Goal: Task Accomplishment & Management: Use online tool/utility

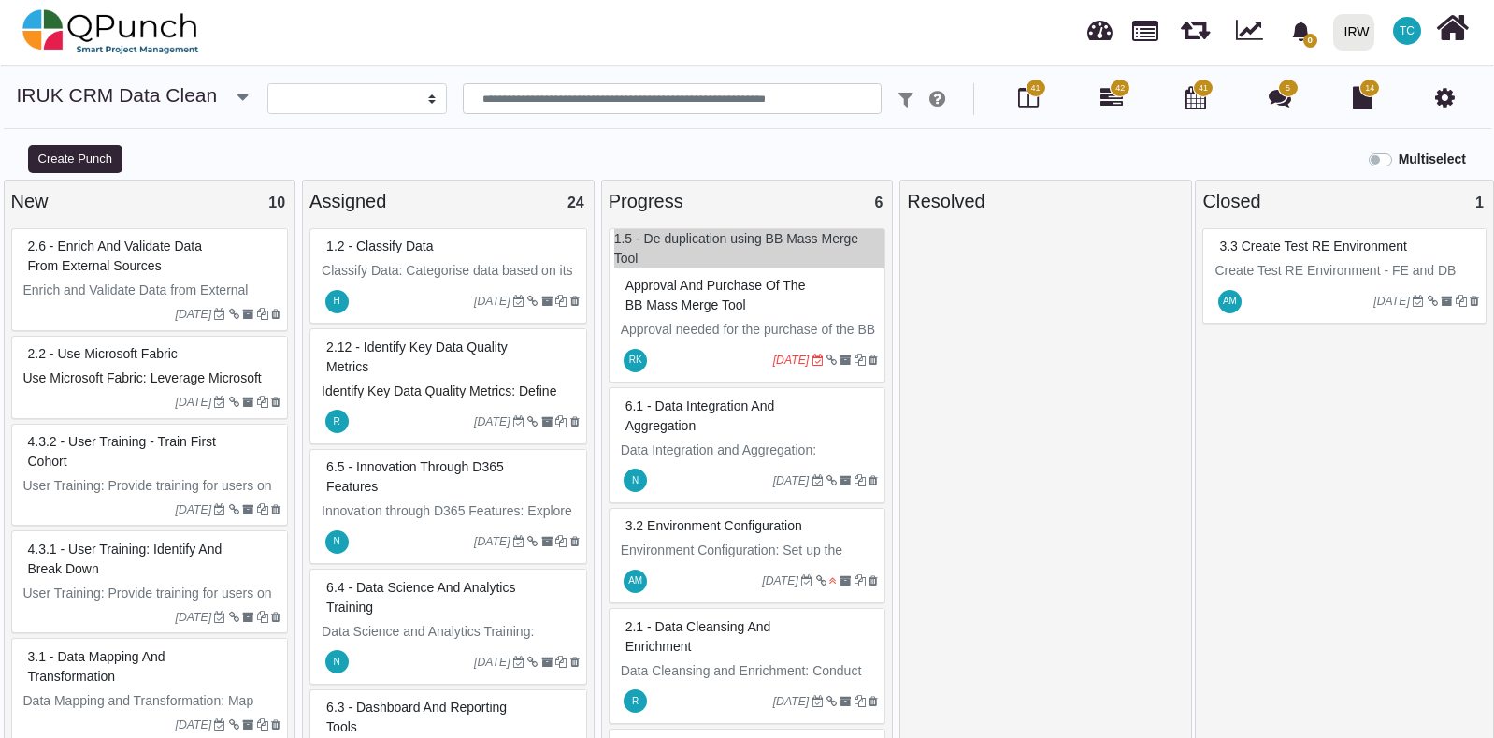
select select
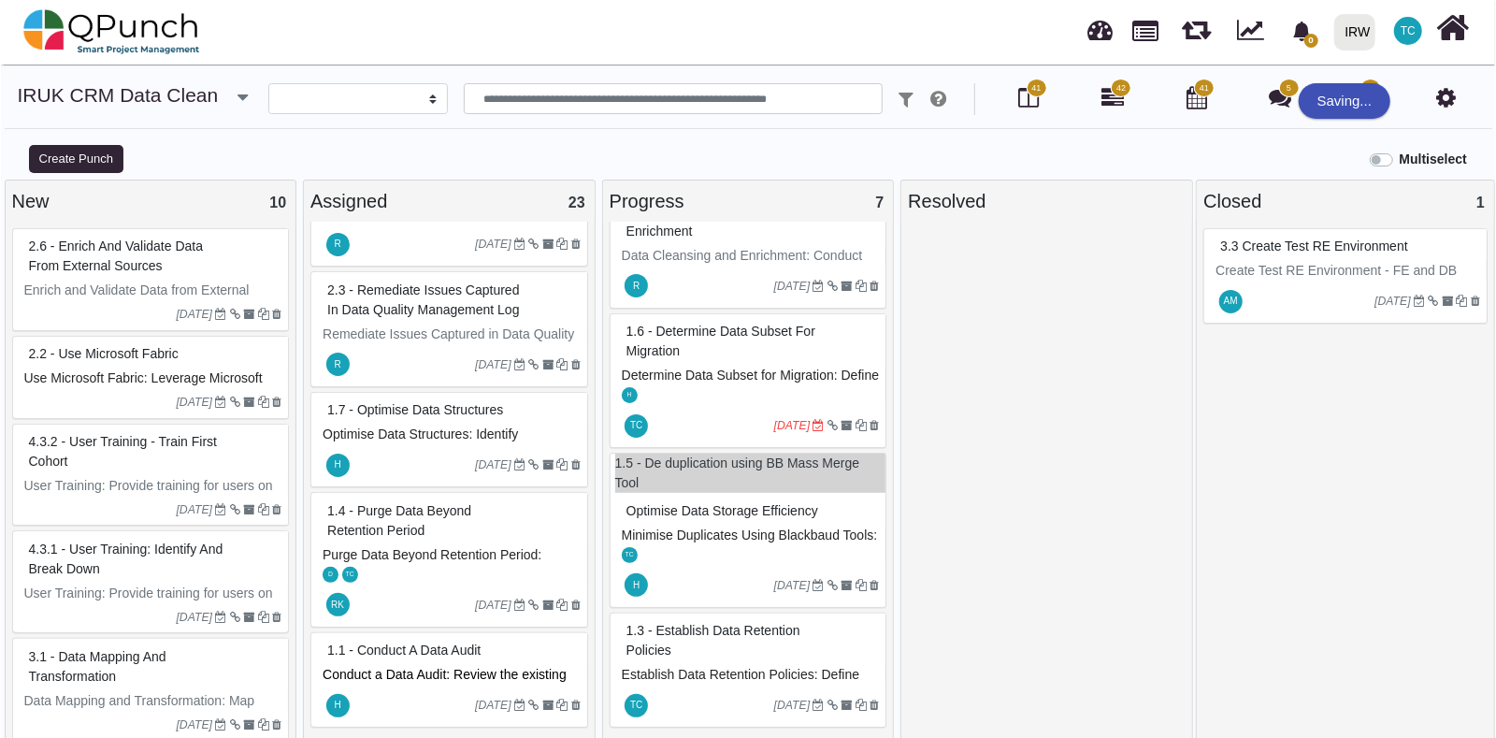
scroll to position [431, 0]
click at [758, 658] on div "1.3 - Establish Data Retention Policies" at bounding box center [750, 640] width 258 height 49
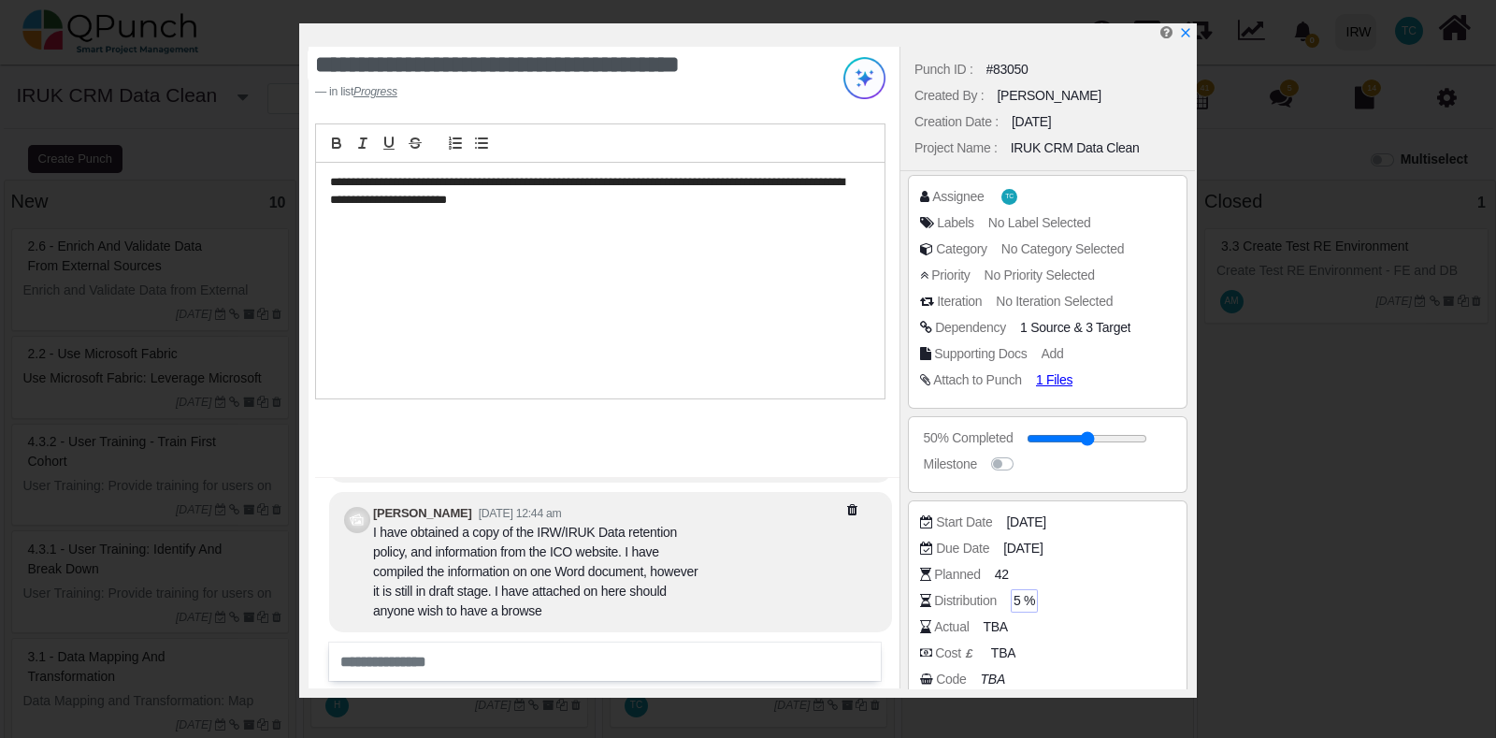
click at [1015, 603] on span "5 %" at bounding box center [1025, 601] width 22 height 20
click at [1155, 604] on input "*" at bounding box center [1093, 601] width 155 height 19
type input "*"
click at [1155, 604] on input "*" at bounding box center [1093, 601] width 155 height 19
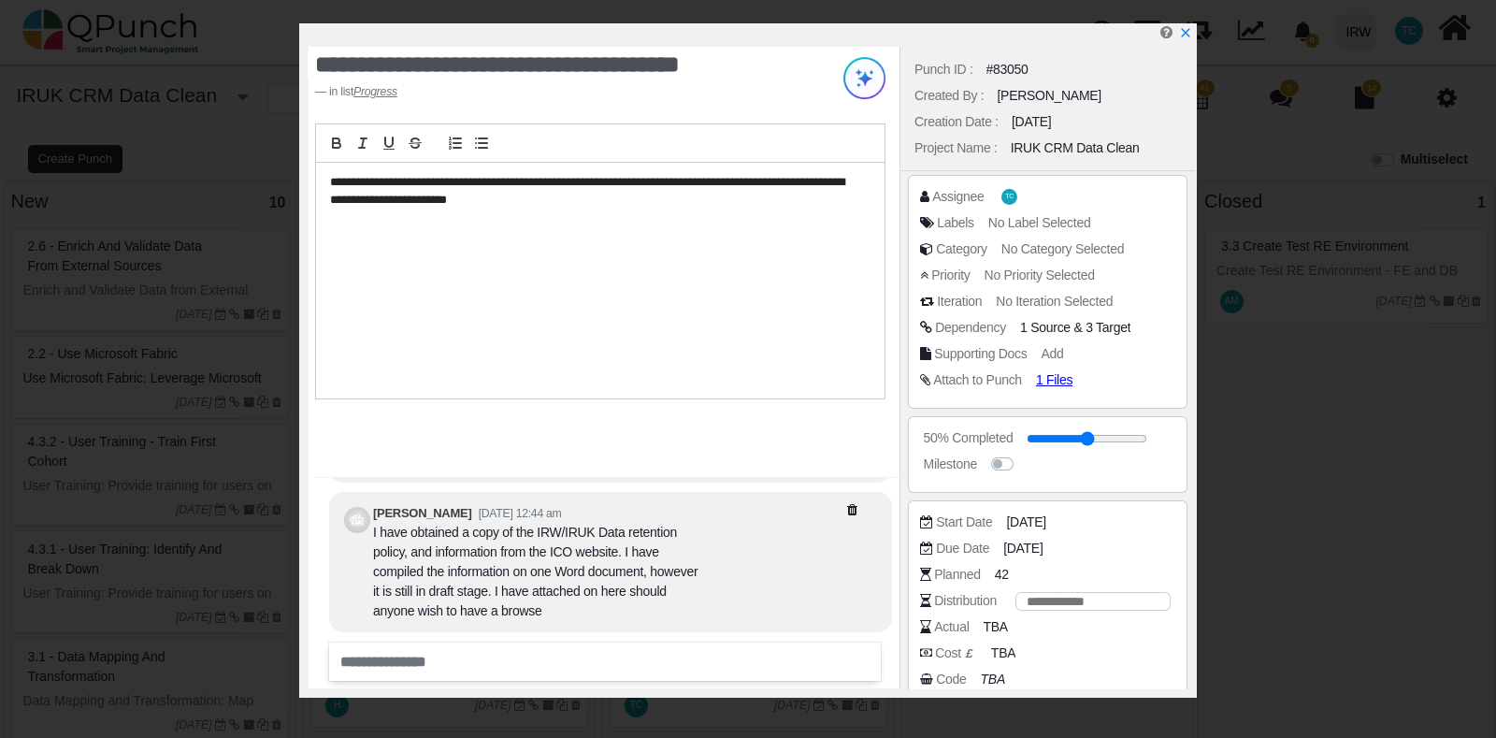
scroll to position [413, 0]
click at [1089, 671] on div "Code TBA" at bounding box center [1052, 679] width 265 height 19
click at [1037, 527] on span "[DATE]" at bounding box center [1028, 522] width 39 height 20
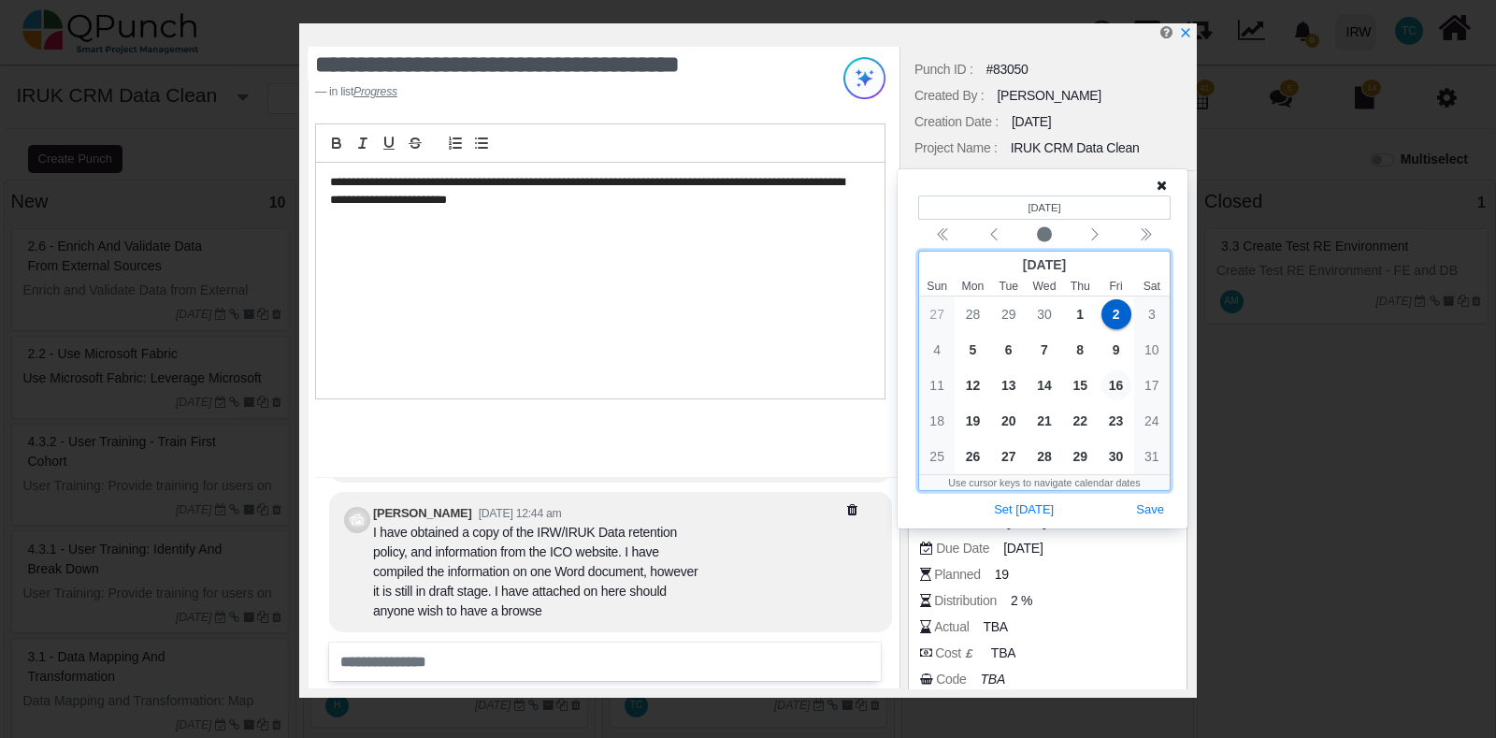
click at [1117, 383] on span "16" at bounding box center [1117, 385] width 30 height 30
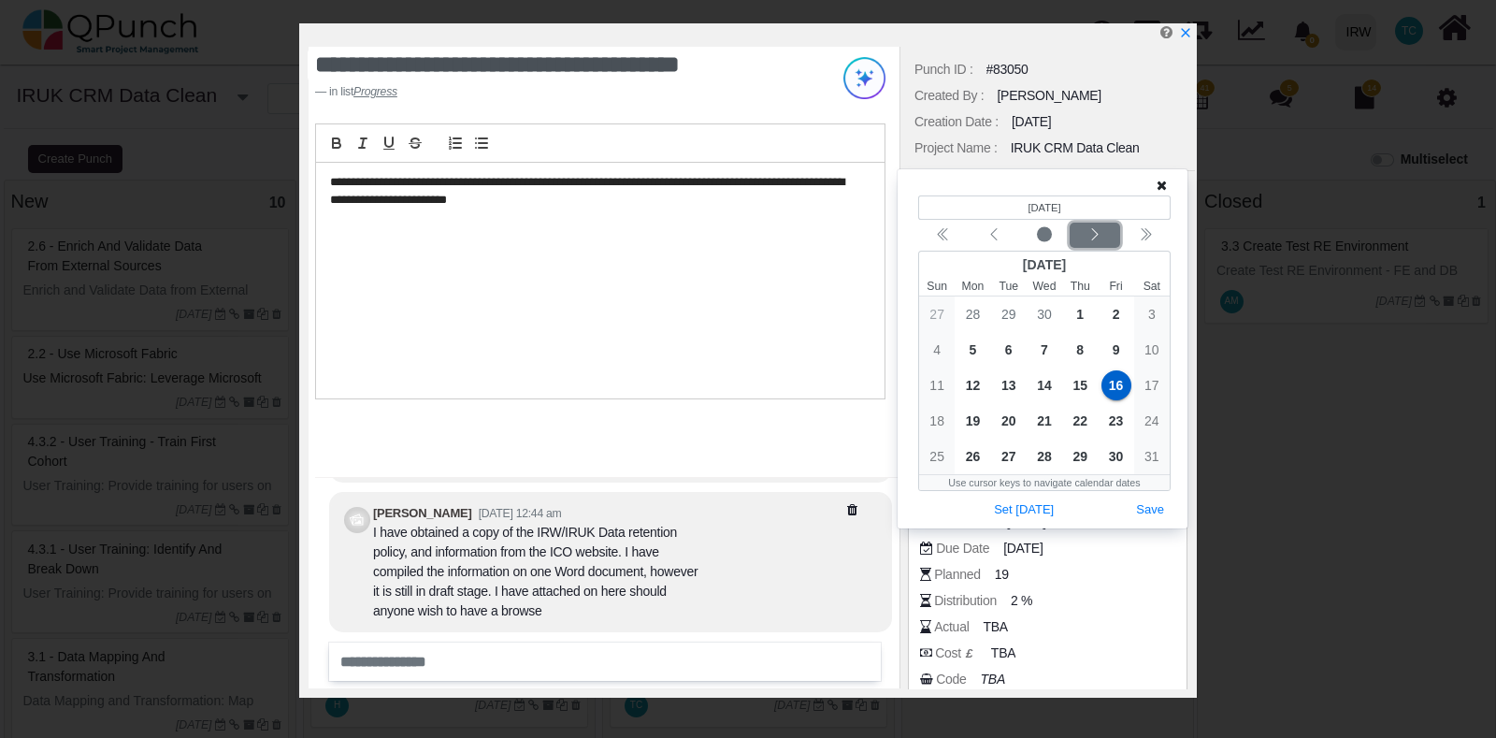
click at [1099, 240] on icon "chevron left" at bounding box center [1095, 234] width 15 height 15
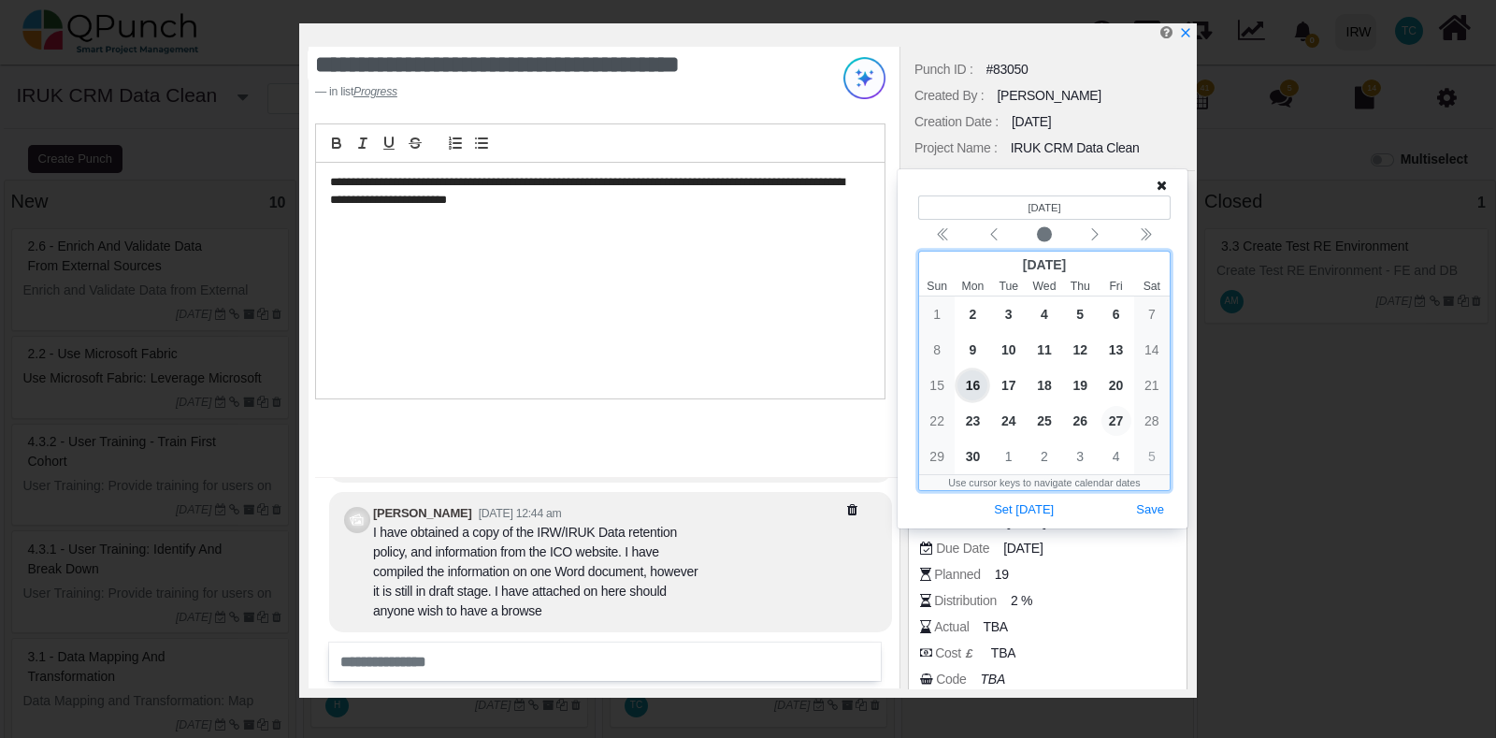
click at [1113, 415] on span "27" at bounding box center [1117, 421] width 30 height 30
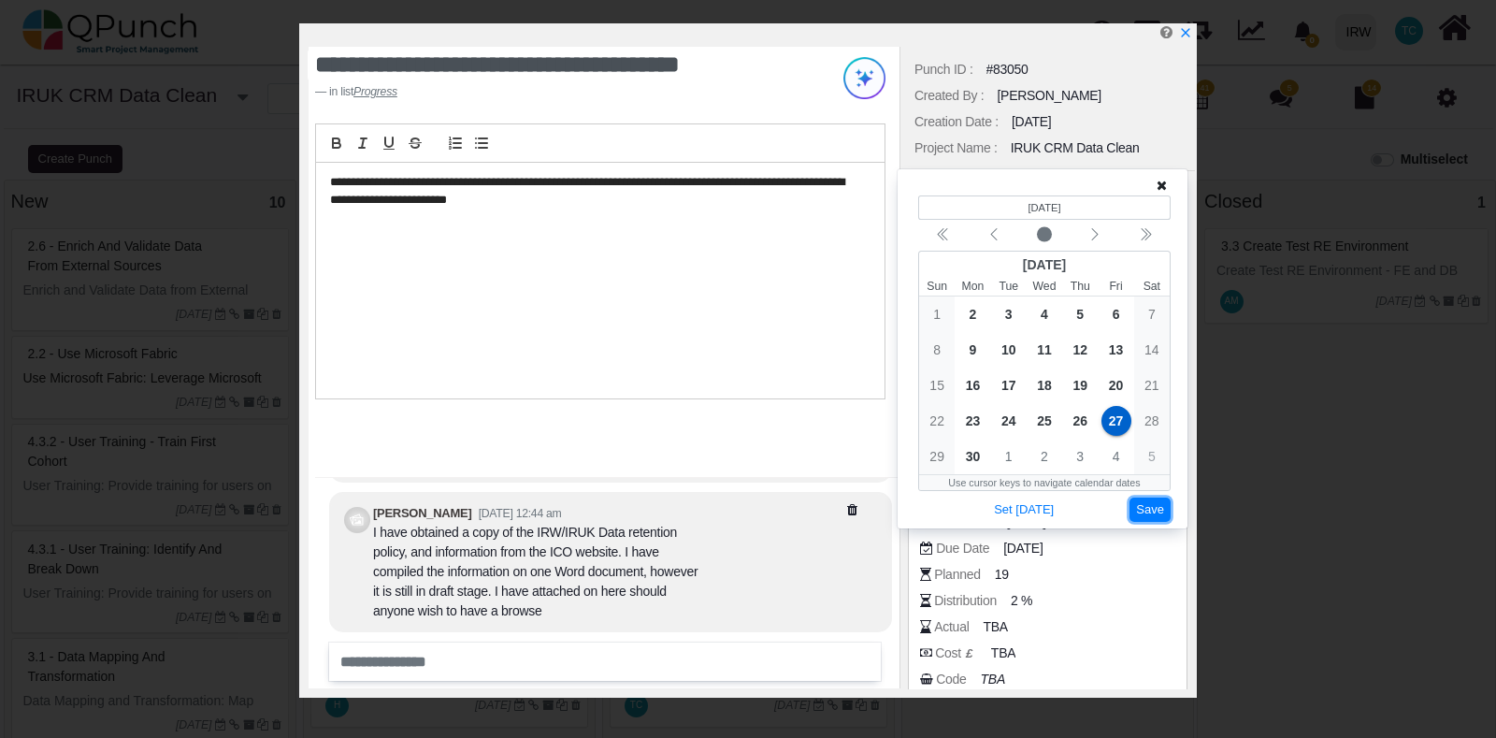
click at [1152, 511] on button "Save" at bounding box center [1150, 509] width 41 height 25
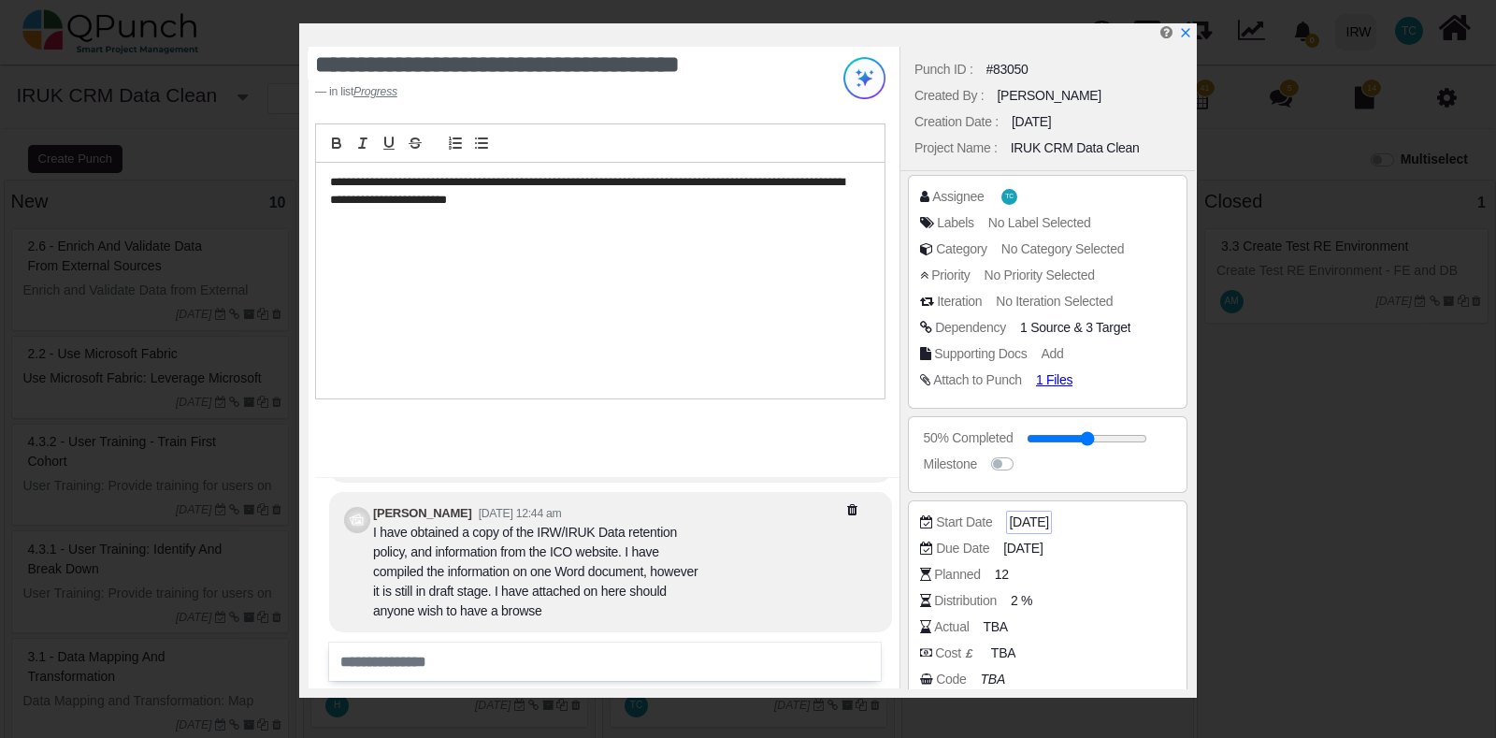
click at [1048, 516] on span "[DATE]" at bounding box center [1028, 522] width 39 height 20
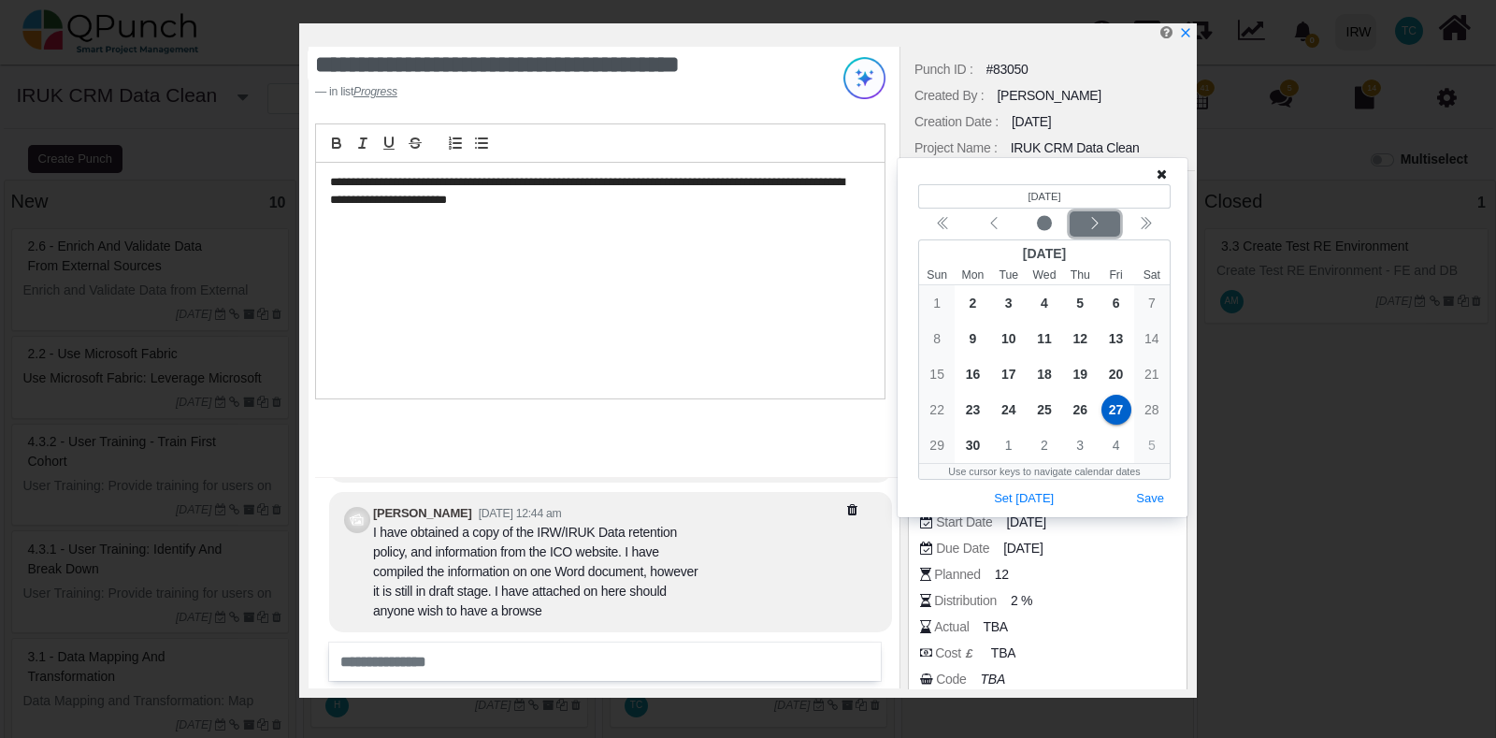
click at [1096, 230] on icon "chevron left" at bounding box center [1095, 223] width 15 height 15
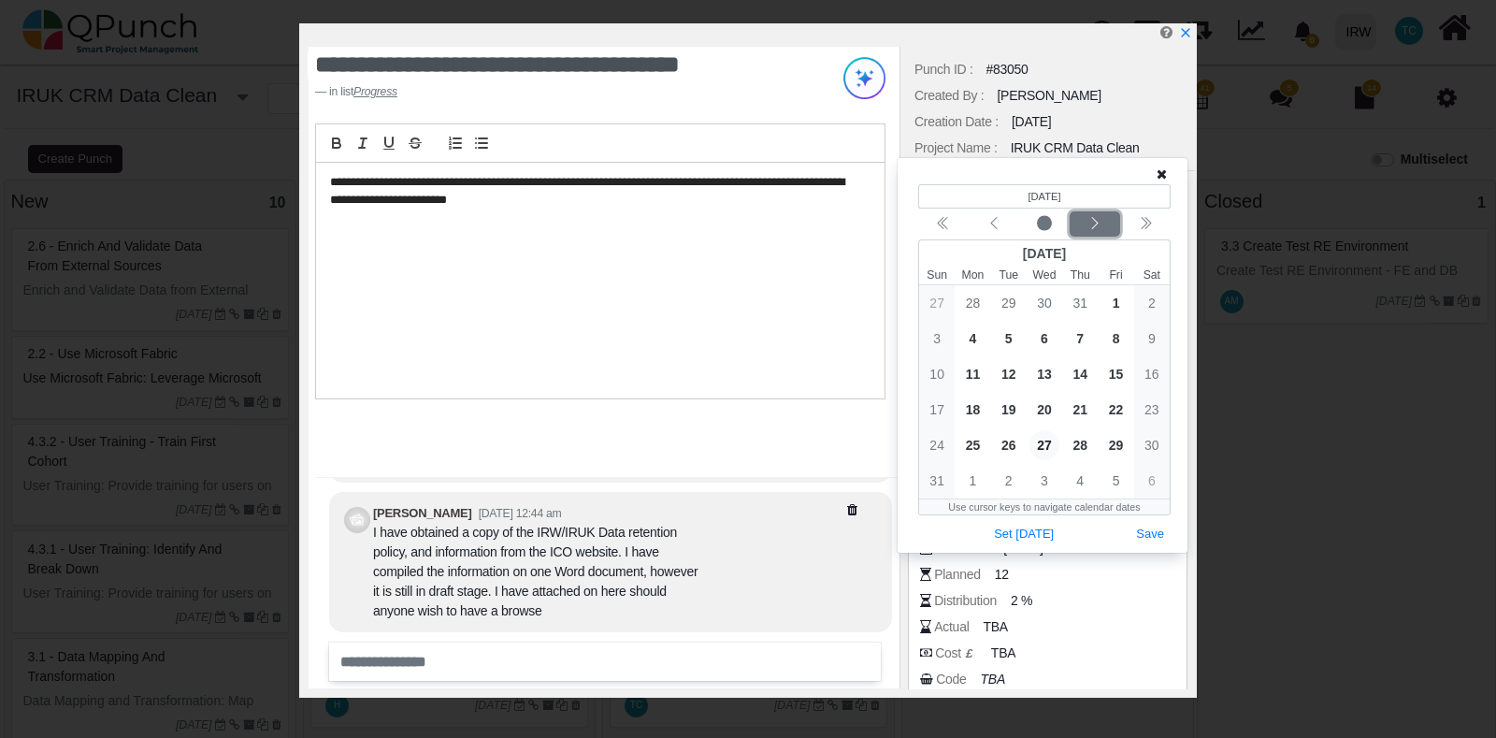
click at [1099, 225] on icon "chevron left" at bounding box center [1095, 223] width 15 height 15
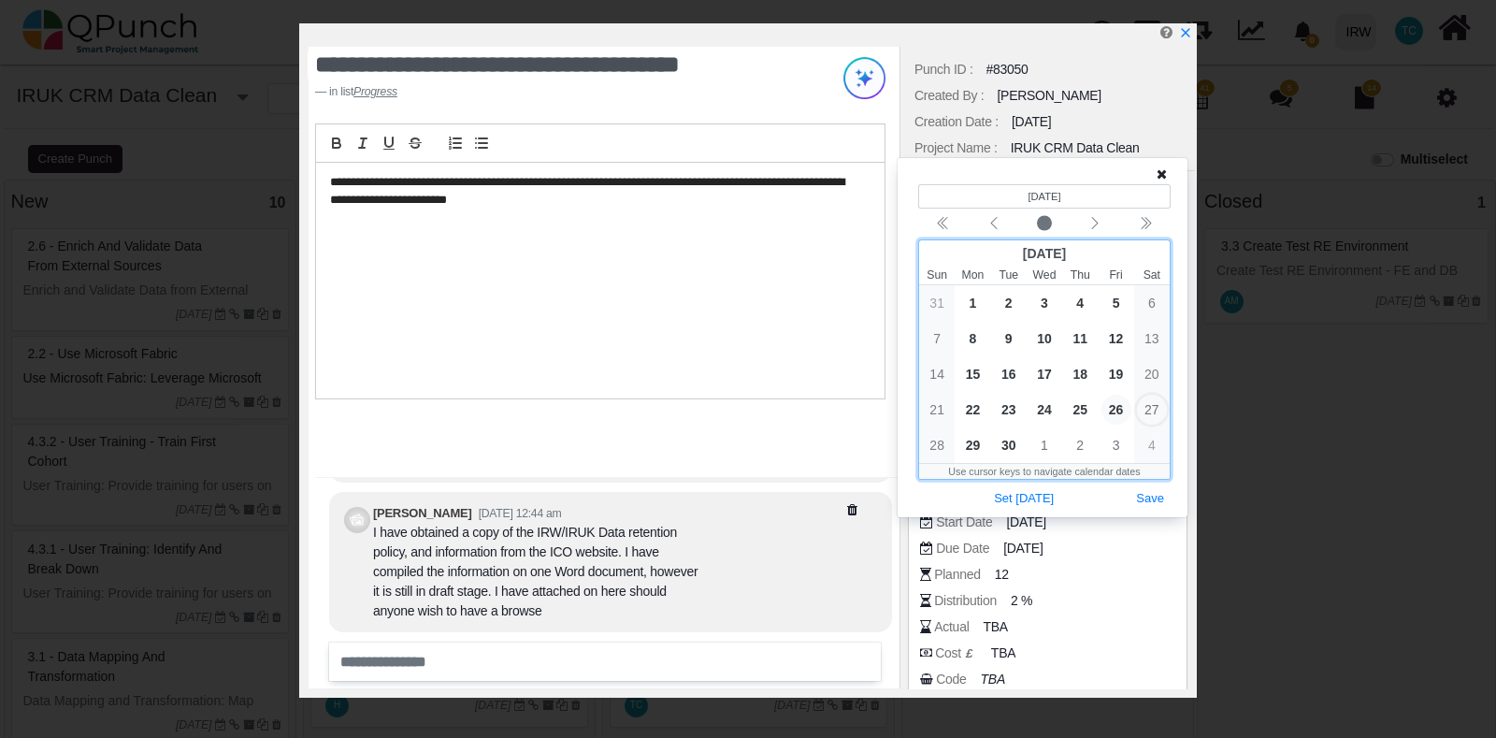
click at [1113, 410] on span "26" at bounding box center [1117, 410] width 30 height 30
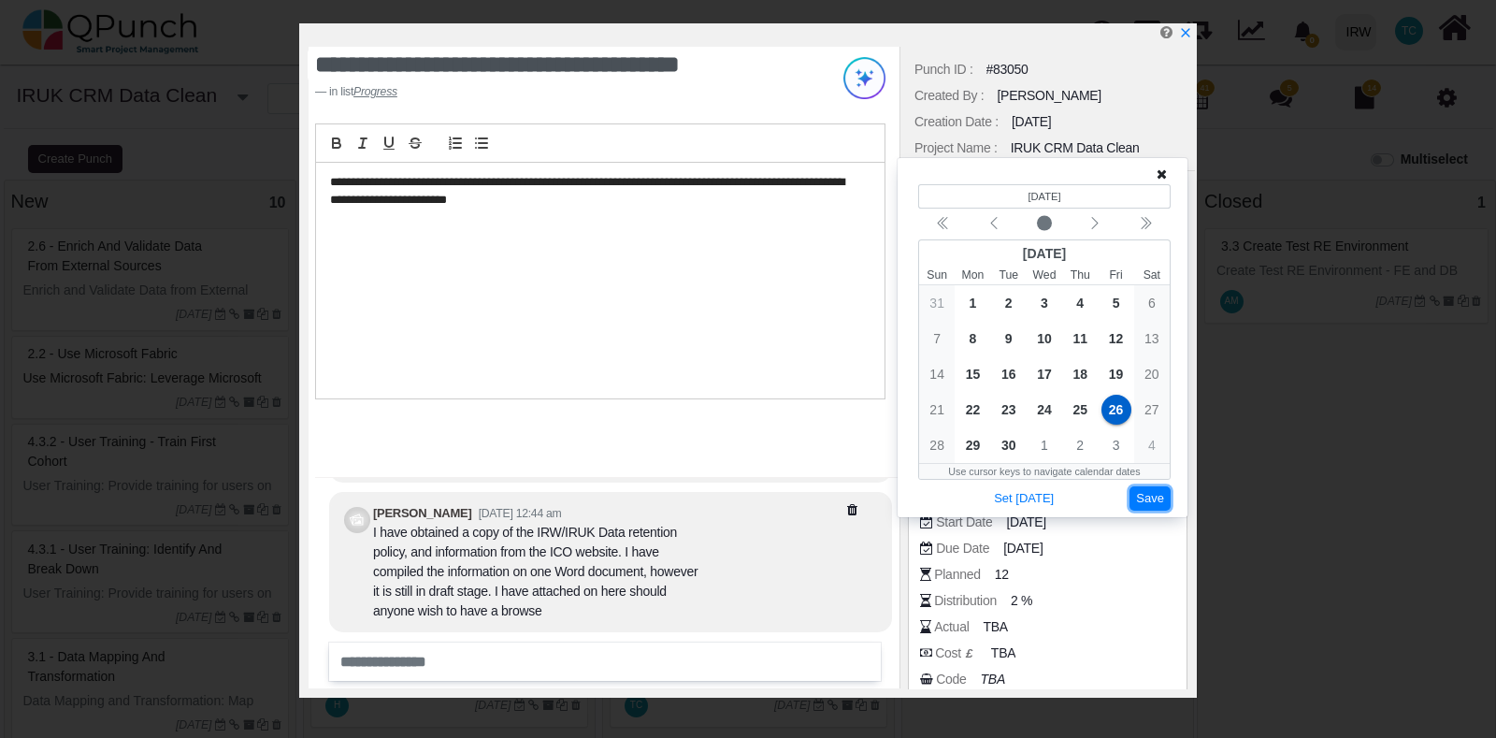
click at [1157, 497] on button "Save" at bounding box center [1150, 498] width 41 height 25
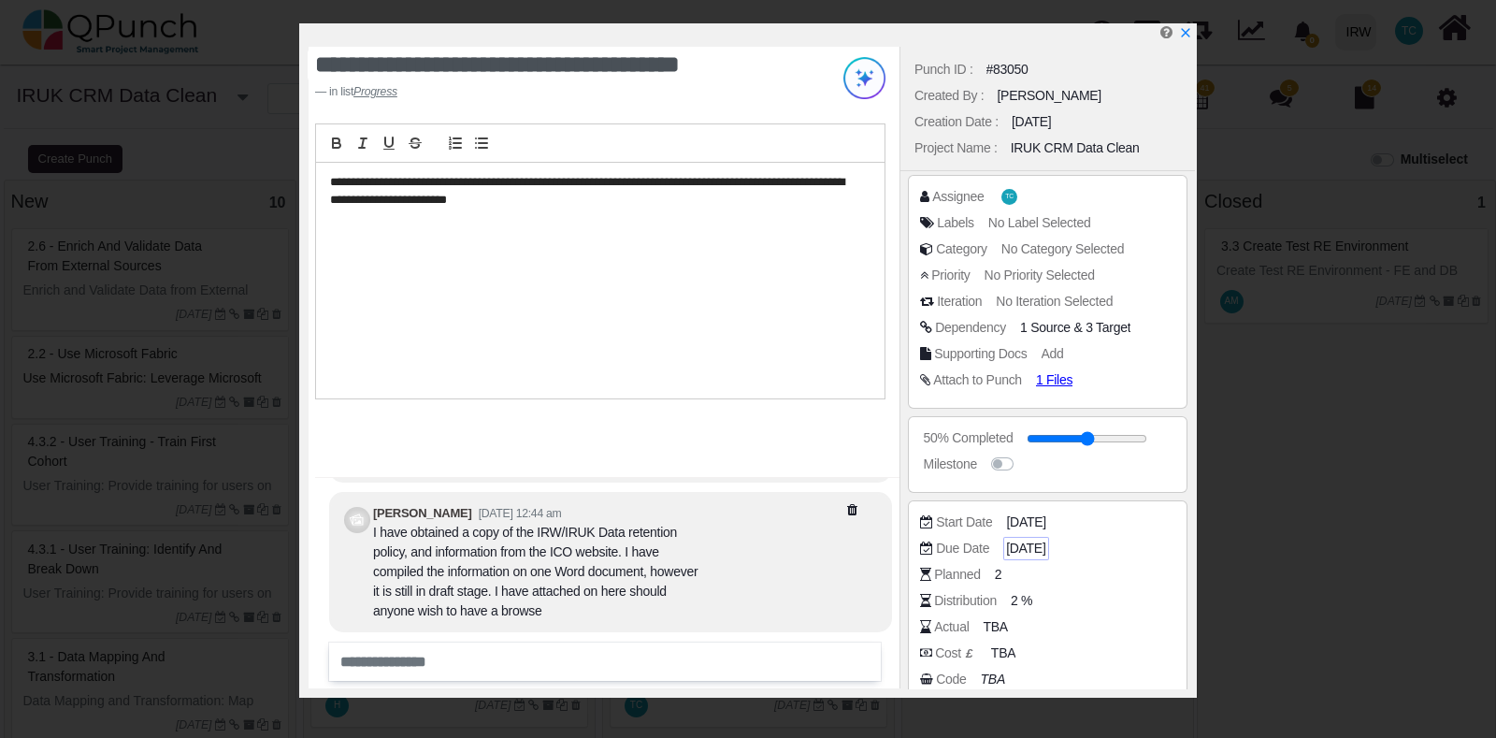
click at [1037, 553] on span "[DATE]" at bounding box center [1025, 549] width 39 height 20
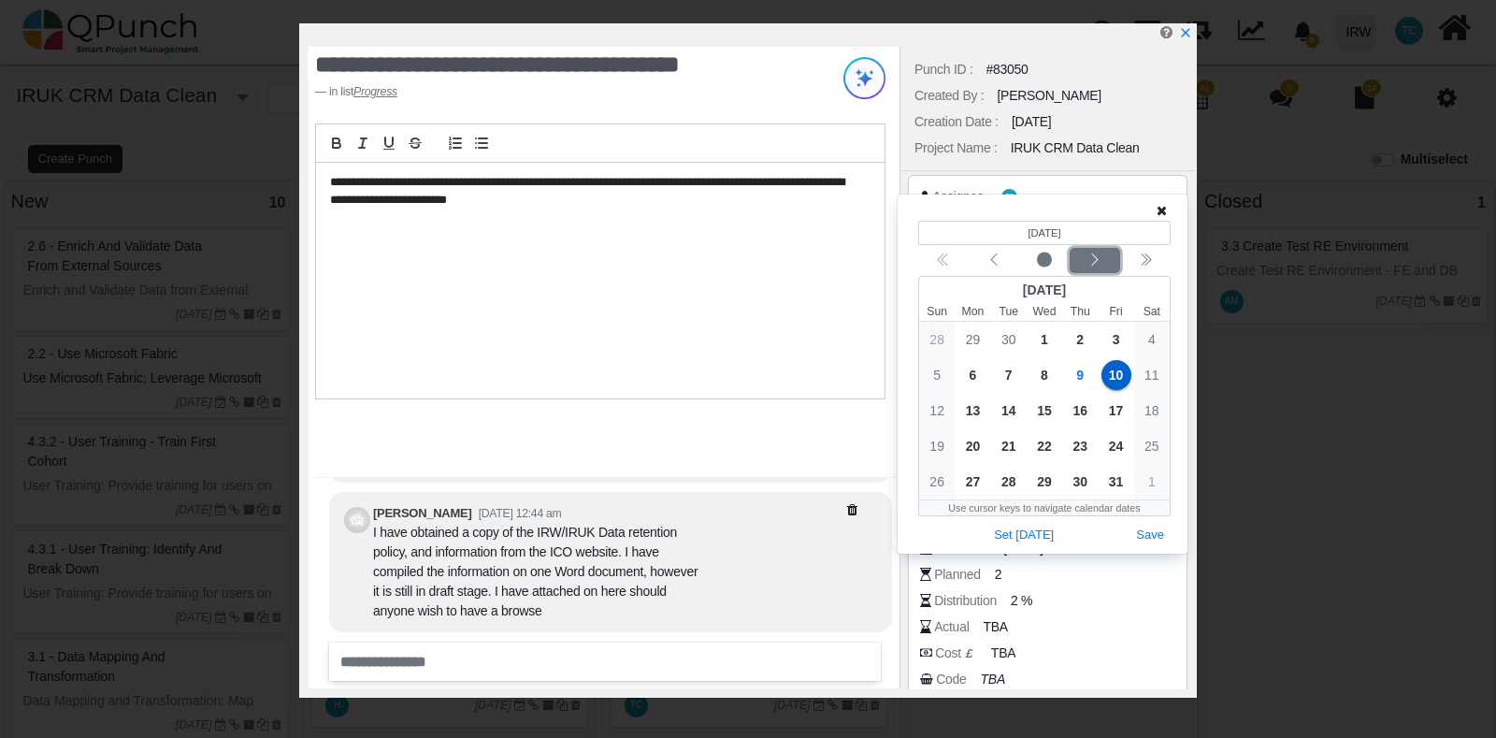
click at [1094, 265] on icon "chevron left" at bounding box center [1095, 259] width 15 height 15
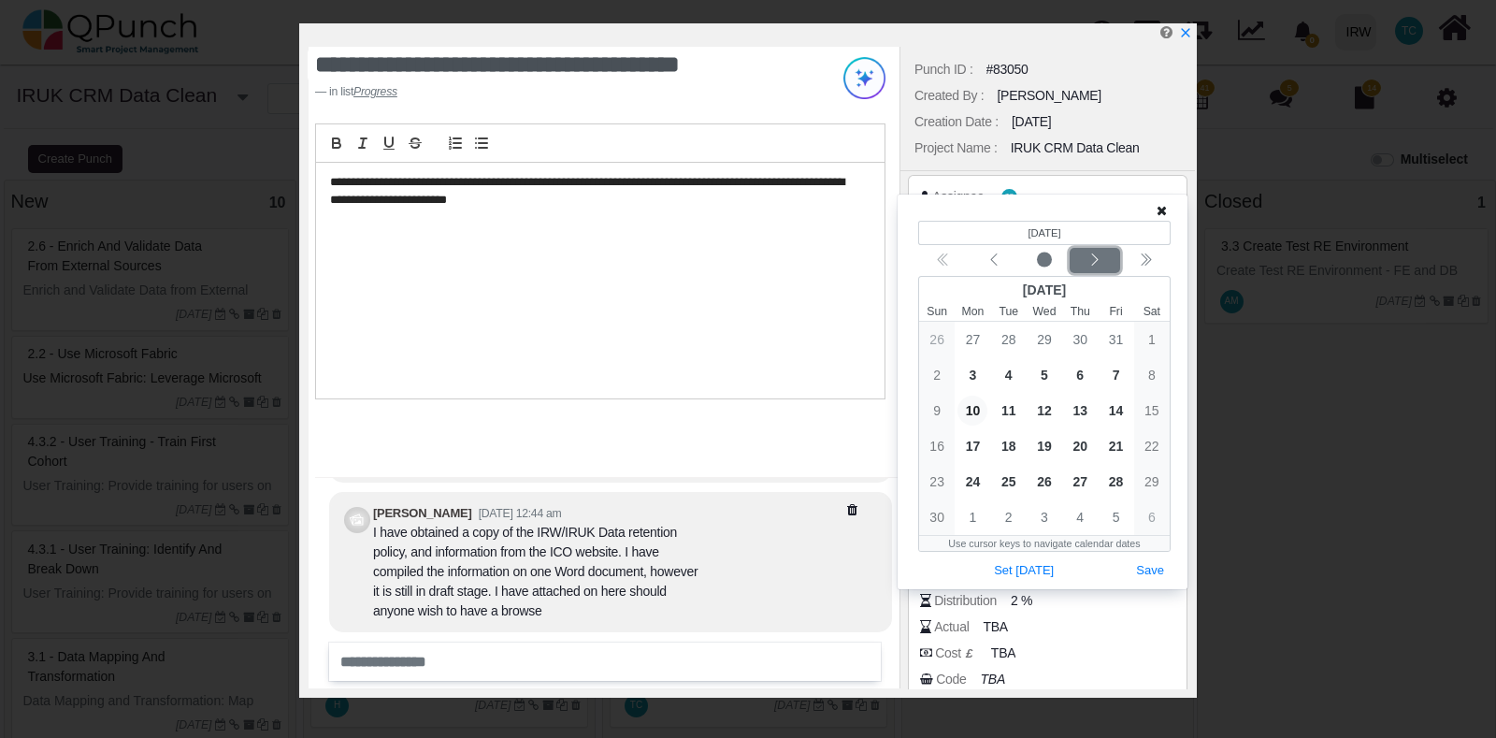
click at [1094, 265] on icon "chevron left" at bounding box center [1095, 259] width 15 height 15
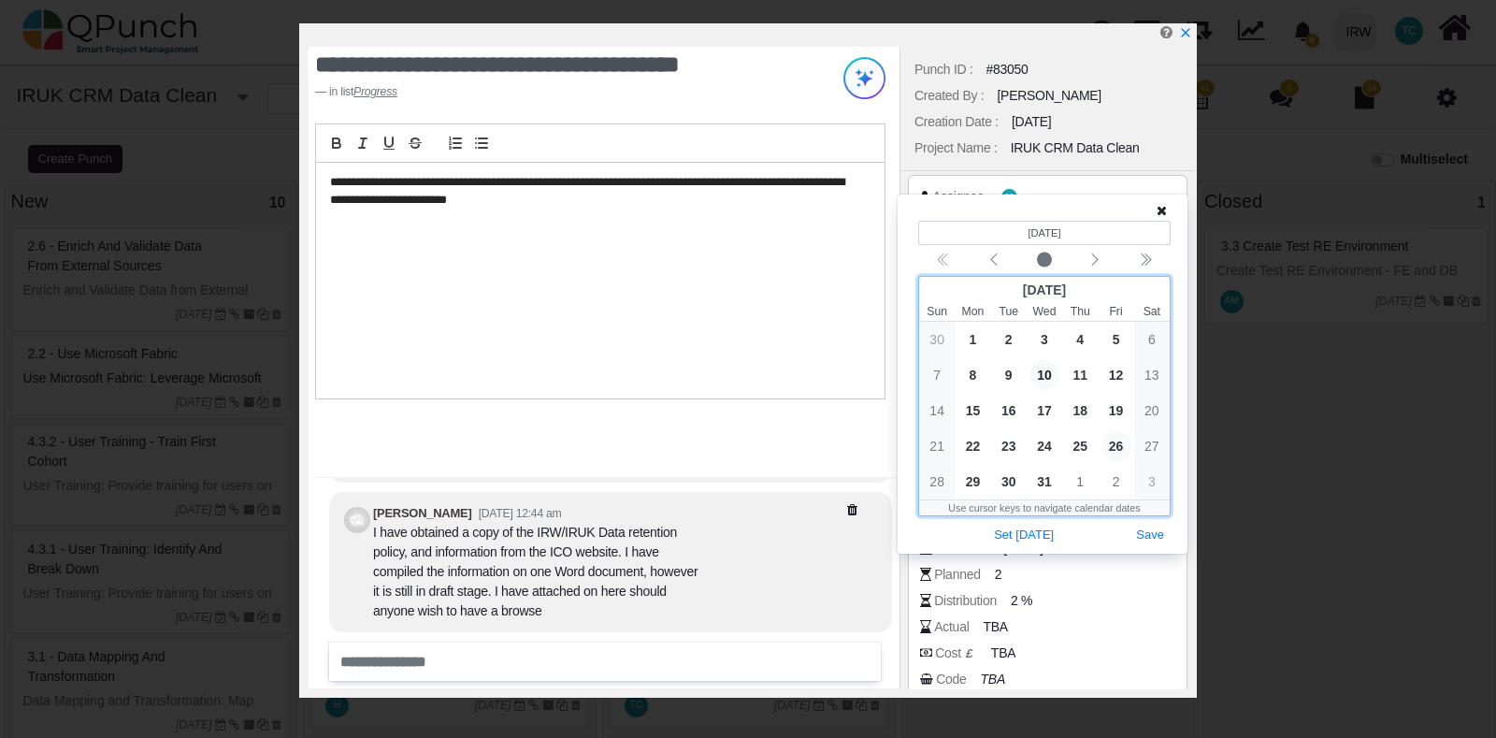
click at [1120, 445] on span "26" at bounding box center [1117, 446] width 30 height 30
click at [1152, 538] on button "Save" at bounding box center [1150, 535] width 41 height 25
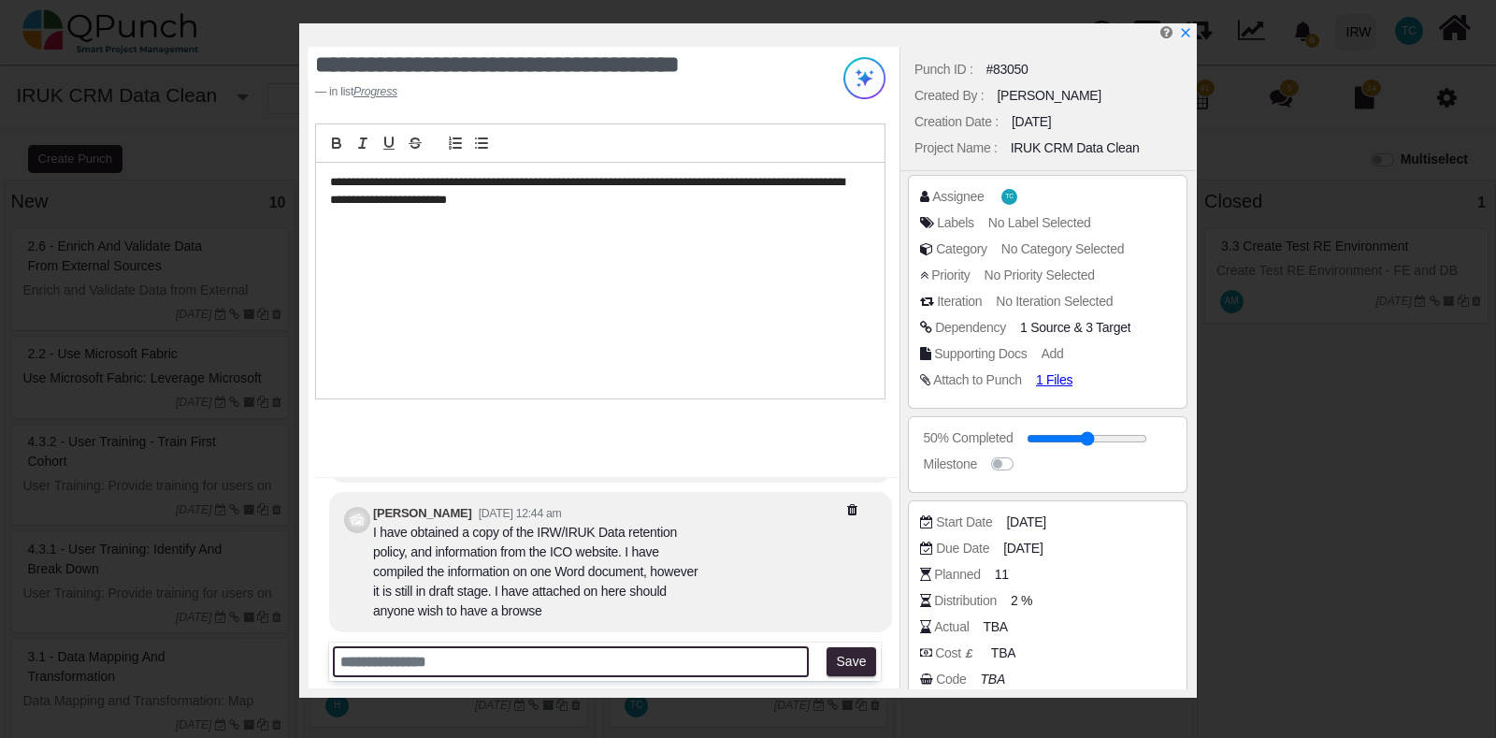
click at [580, 656] on input "text" at bounding box center [571, 661] width 476 height 31
type input "**********"
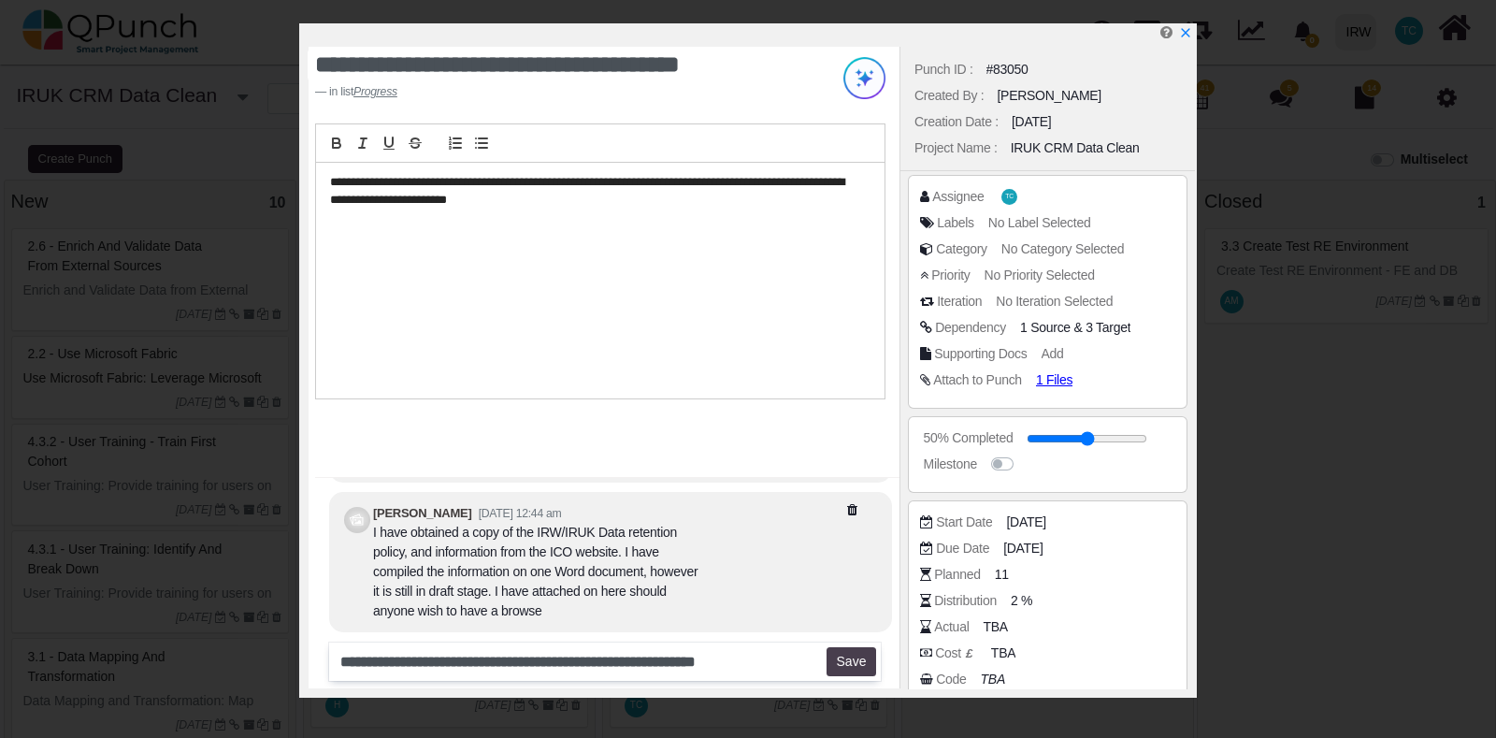
click at [848, 673] on button "Save" at bounding box center [852, 662] width 50 height 30
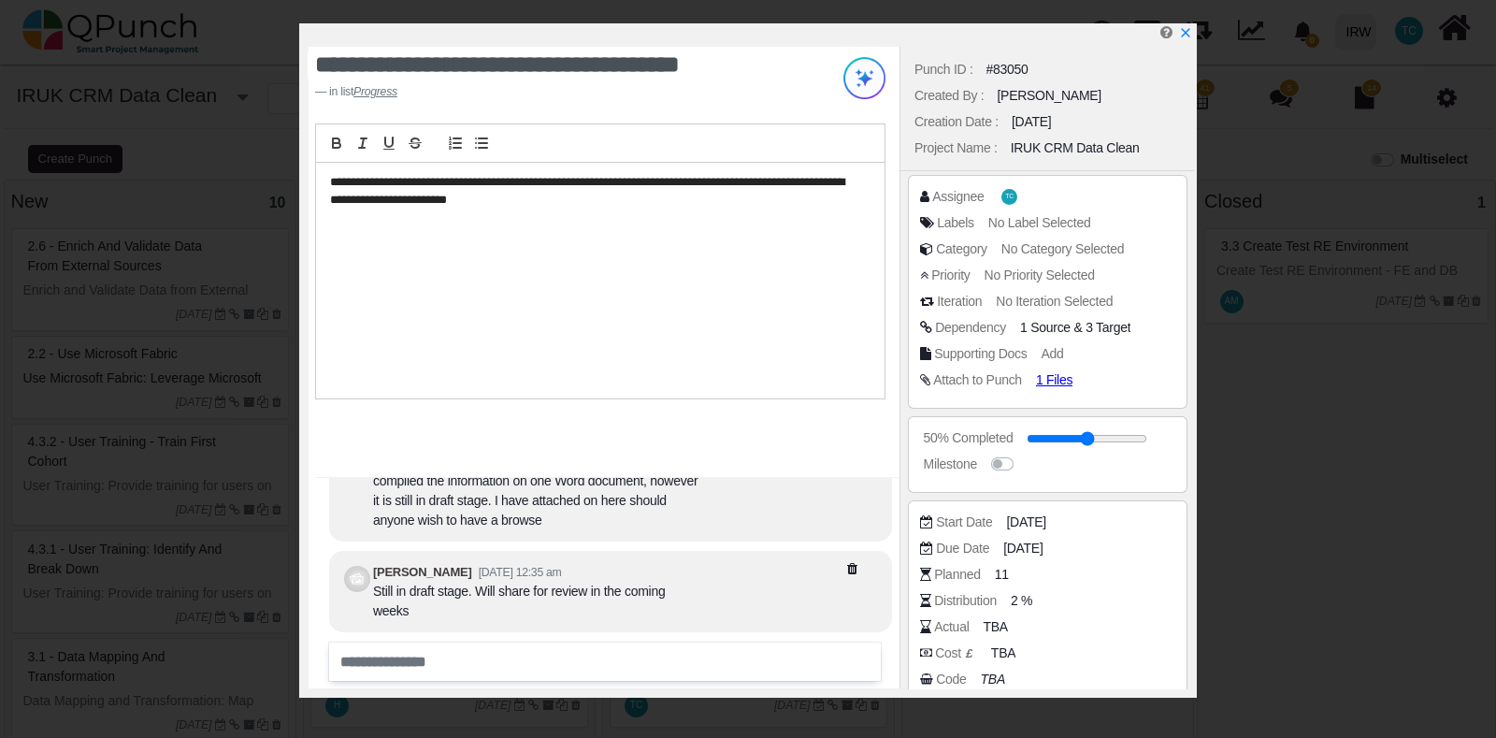
click at [1286, 558] on div "**********" at bounding box center [748, 369] width 1496 height 738
click at [1184, 36] on icon "x" at bounding box center [1185, 34] width 10 height 10
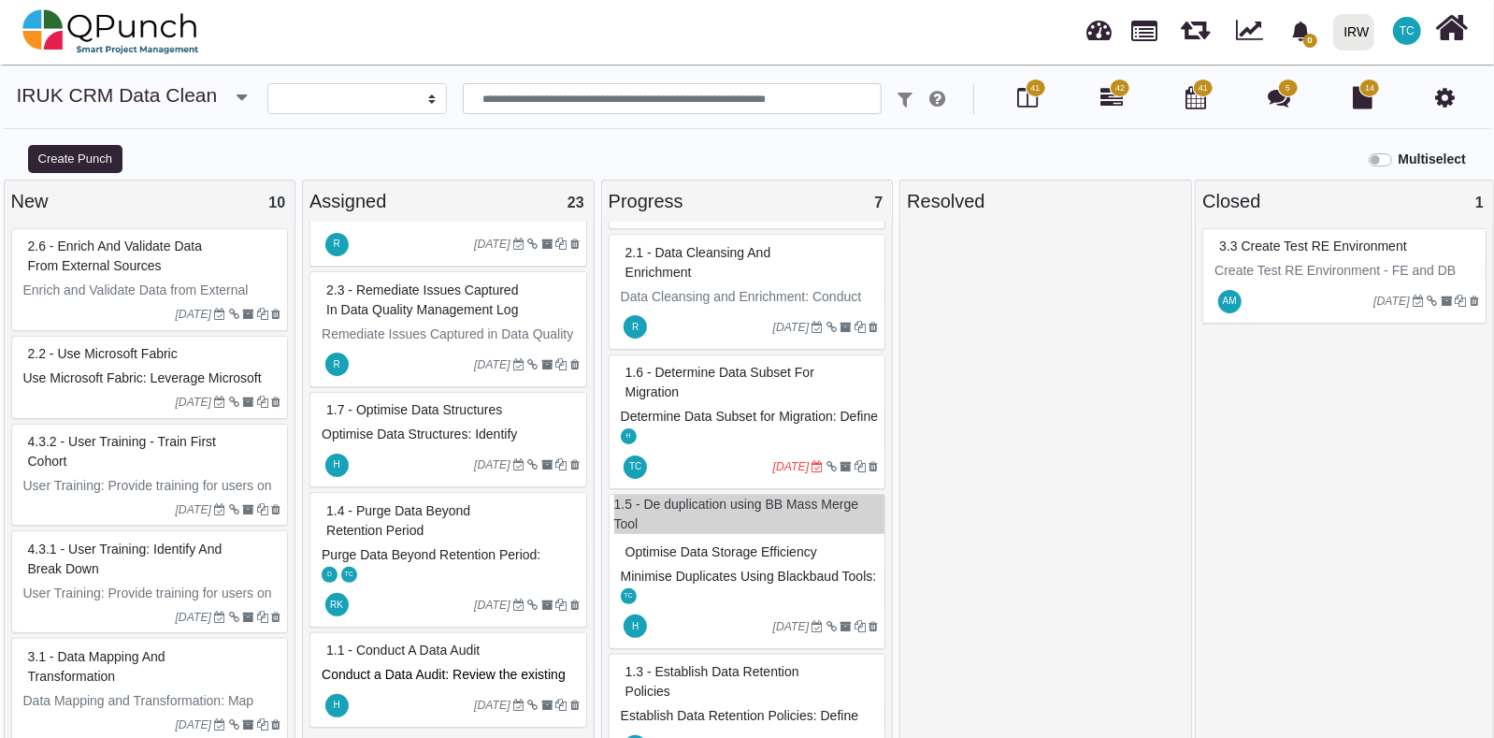
scroll to position [431, 0]
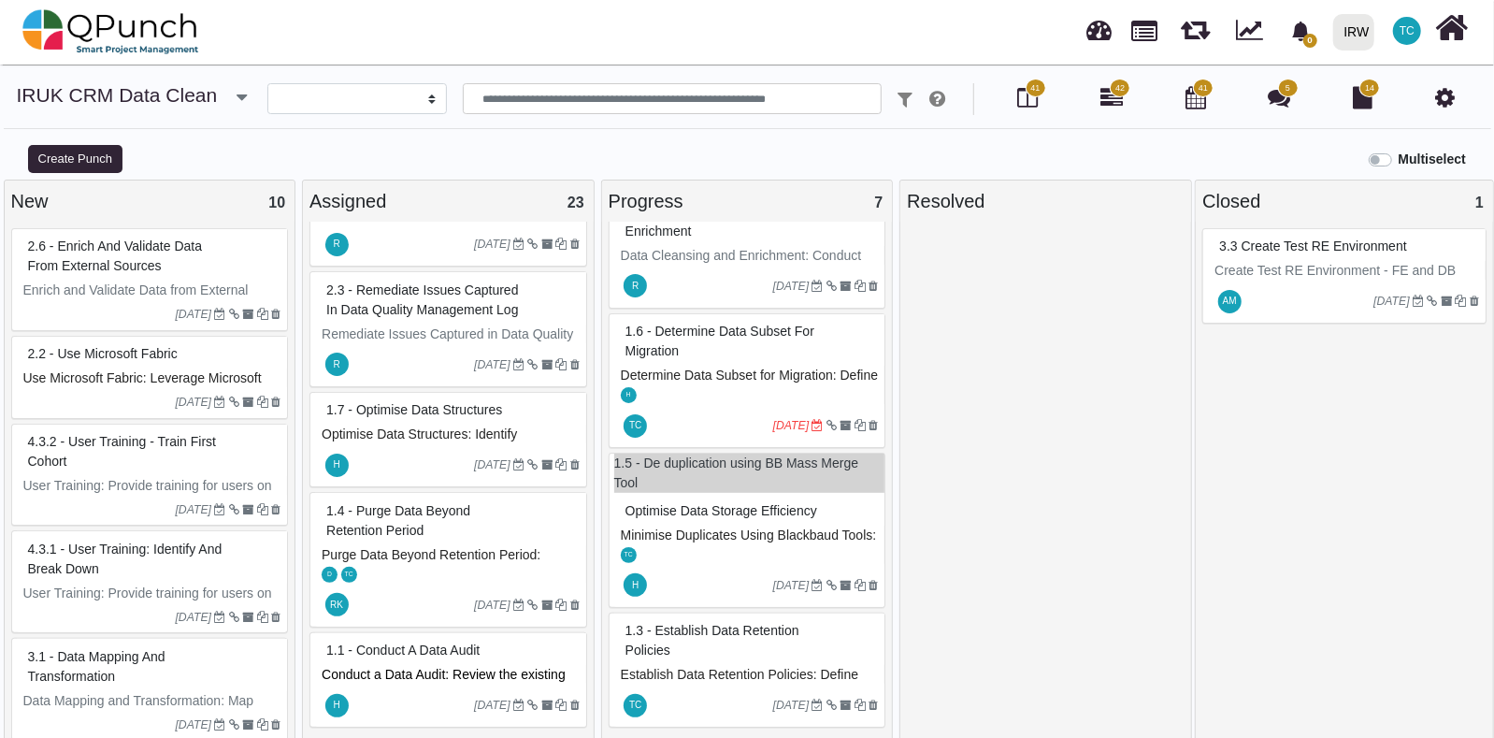
click at [1399, 157] on label "Multiselect" at bounding box center [1432, 160] width 67 height 20
click at [1202, 100] on icon at bounding box center [1196, 97] width 21 height 22
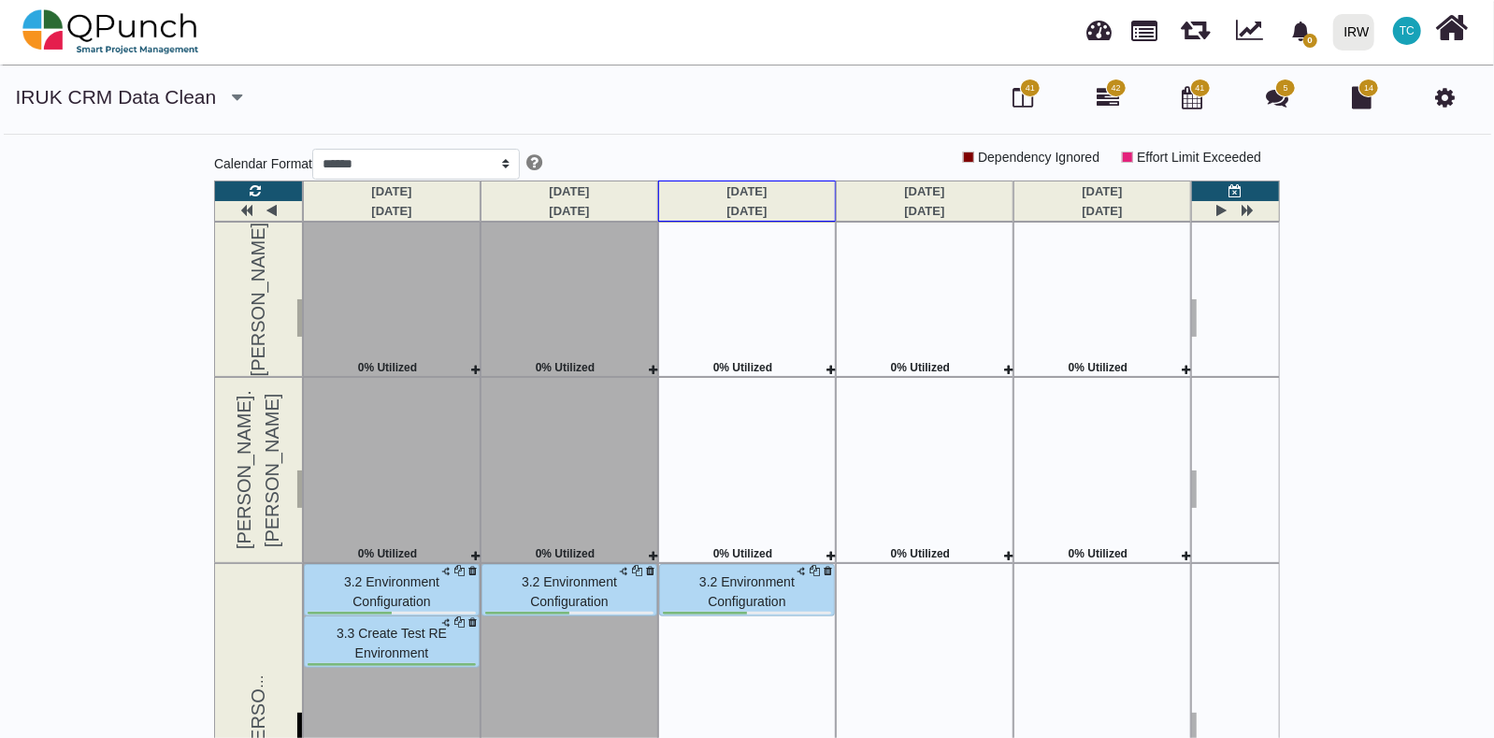
click at [1466, 480] on div "IRUK CRM Data Clean IRUK CRM Data Clean DT - IRUK CRM 41 42 41 5 14 Calendar Fo…" at bounding box center [747, 420] width 1494 height 674
click at [509, 160] on select "***** ****** *******" at bounding box center [416, 165] width 208 height 32
select select "*****"
click at [318, 149] on select "***** ****** *******" at bounding box center [416, 165] width 208 height 32
click at [1283, 94] on span "5" at bounding box center [1285, 88] width 21 height 19
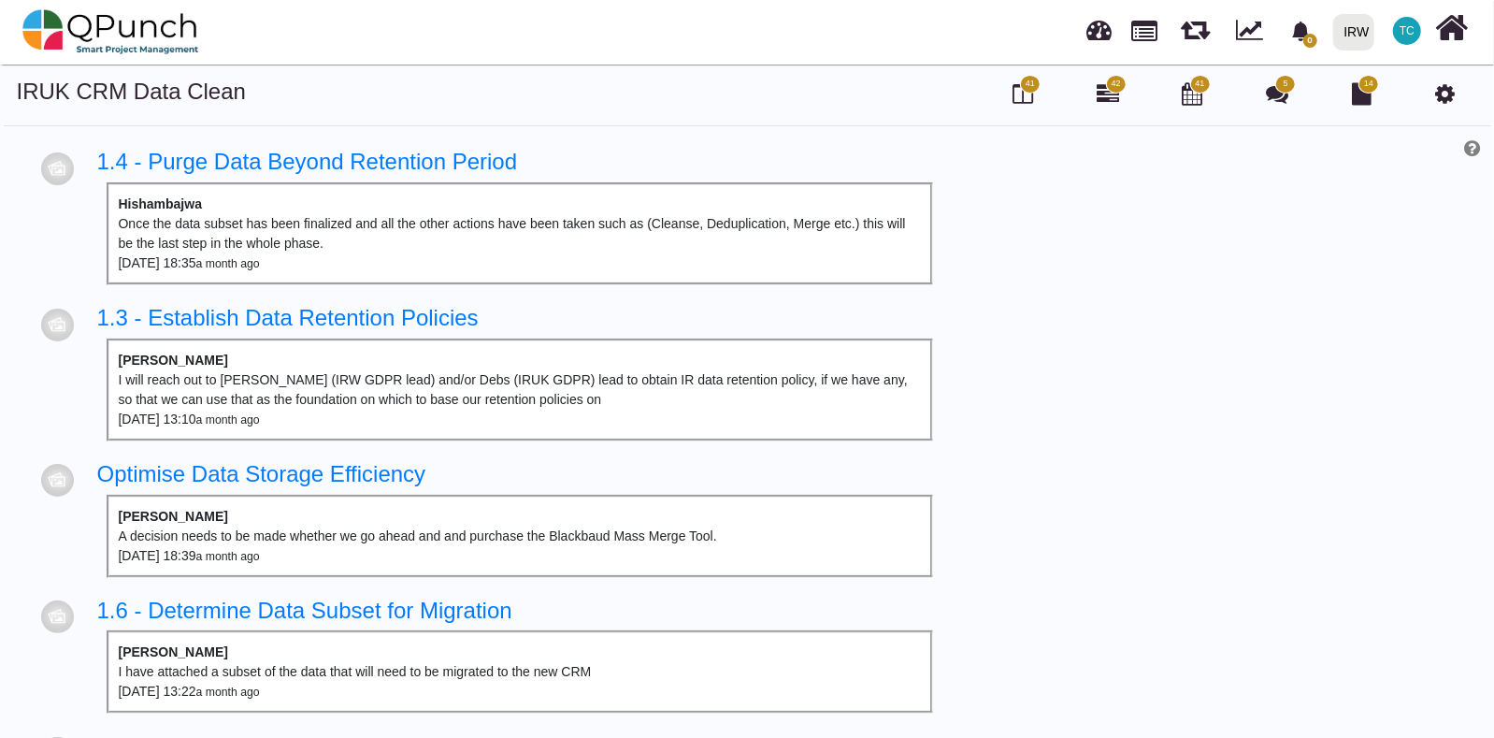
drag, startPoint x: 1491, startPoint y: 363, endPoint x: 1495, endPoint y: 474, distance: 111.3
click at [1493, 474] on html "0 Notification Clear IRW IRW 0 Test TC Subscription Settings Dynamic Report Lea…" at bounding box center [747, 369] width 1494 height 738
click at [1366, 86] on span "14" at bounding box center [1368, 84] width 9 height 13
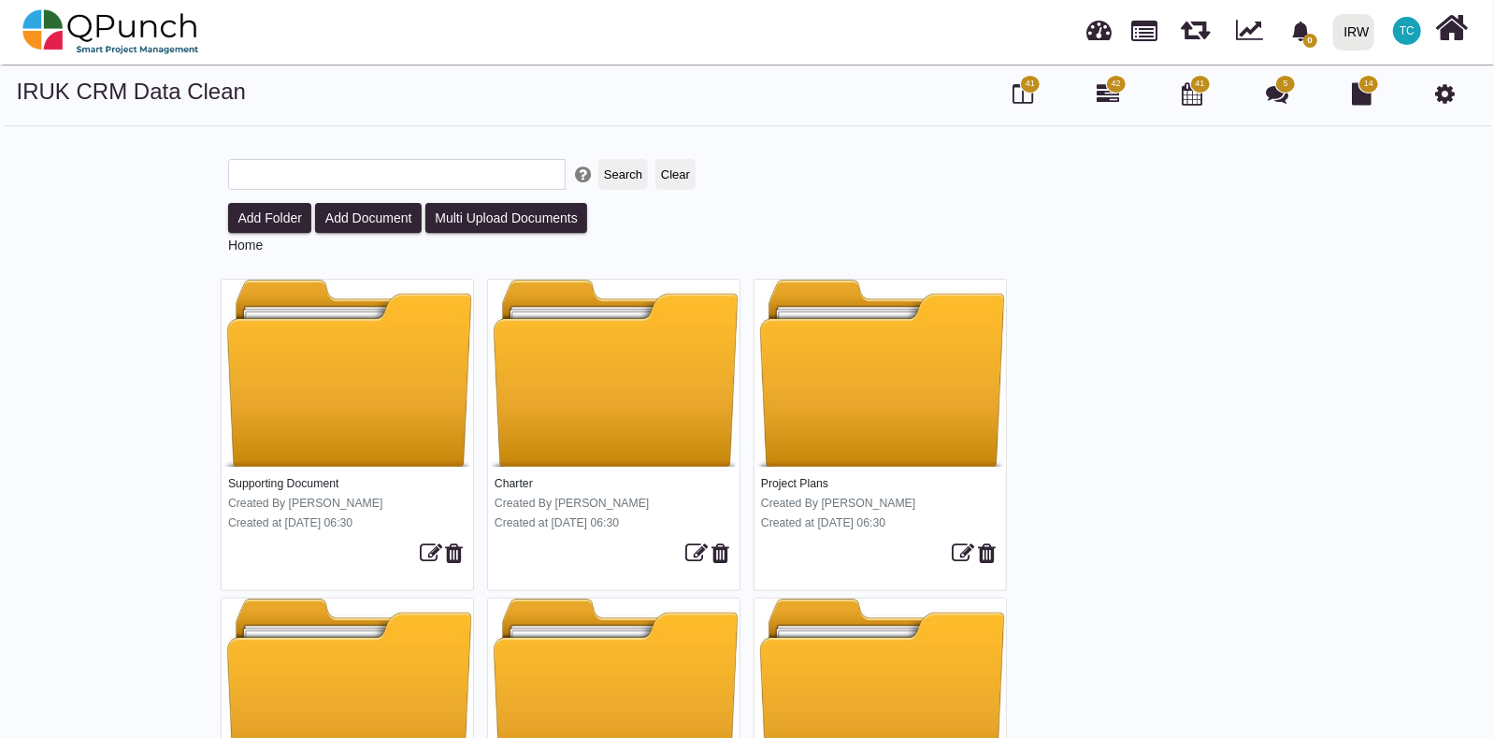
click at [1029, 78] on span "41" at bounding box center [1030, 84] width 9 height 13
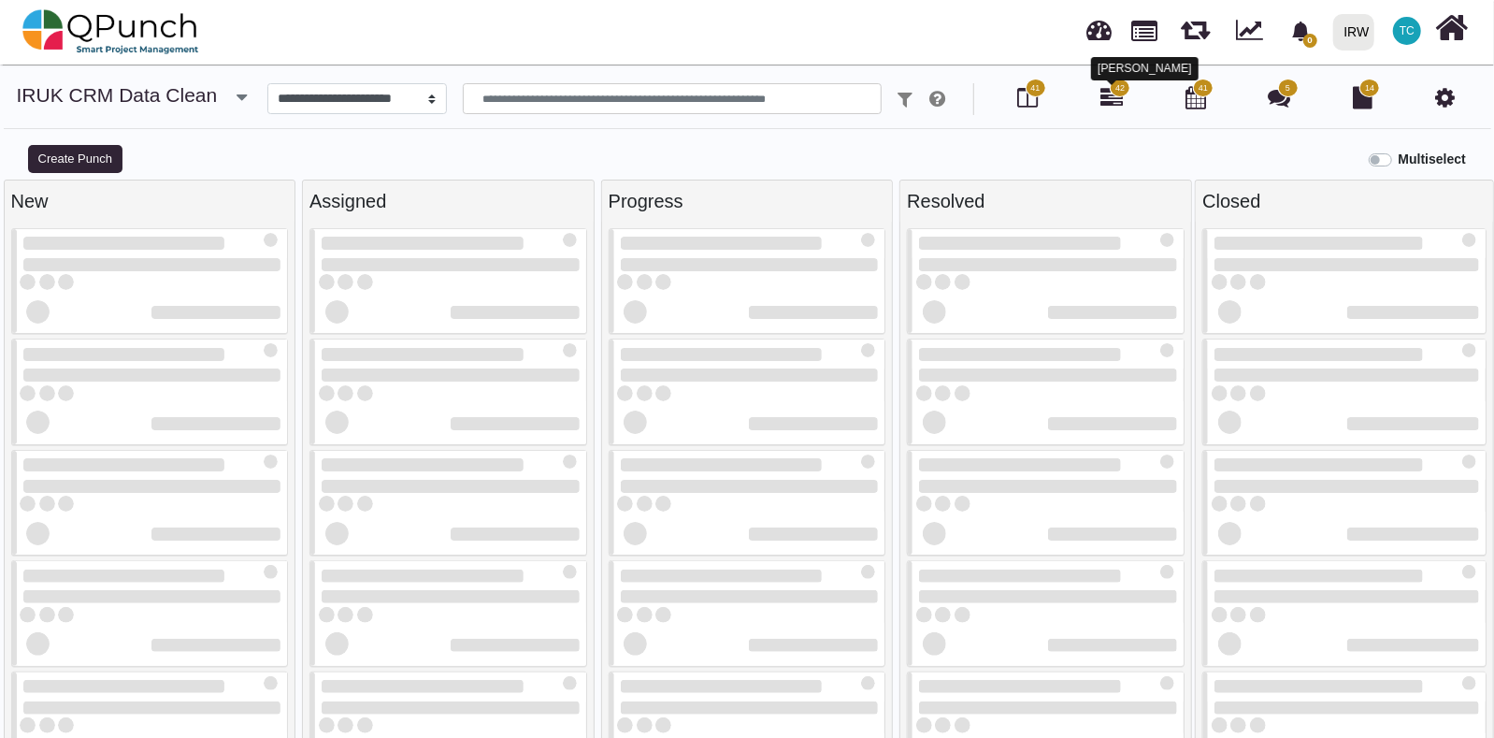
select select
click at [1111, 99] on icon at bounding box center [1112, 97] width 22 height 22
